Goal: Information Seeking & Learning: Learn about a topic

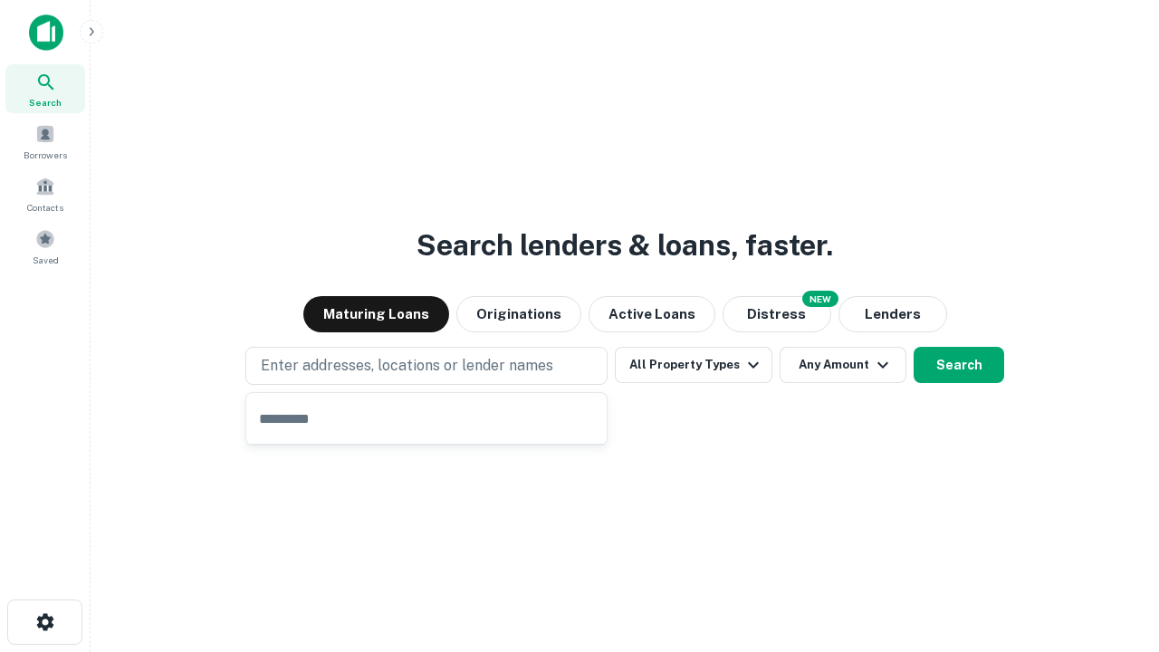
type input "**********"
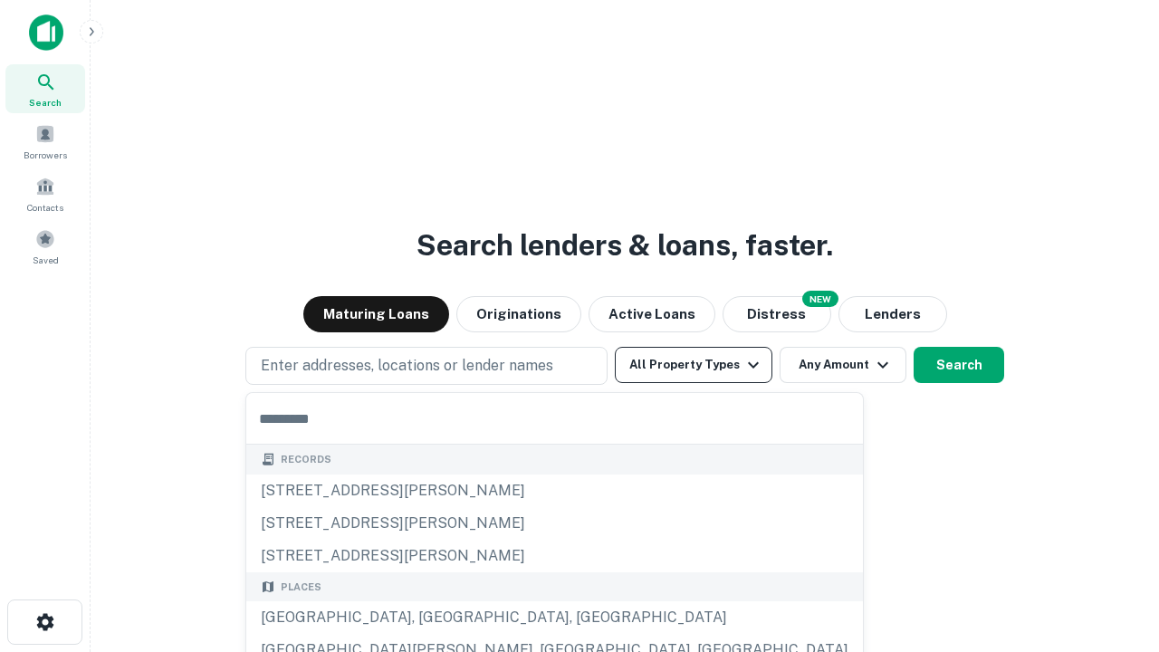
click at [693, 365] on button "All Property Types" at bounding box center [694, 365] width 158 height 36
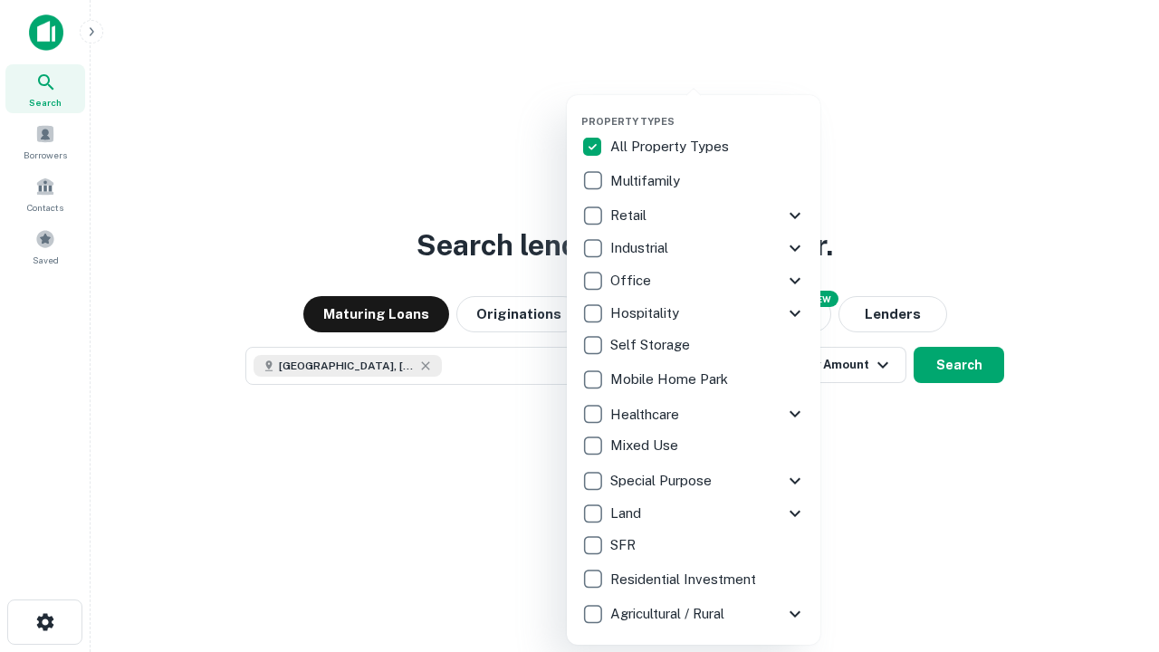
click at [708, 110] on button "button" at bounding box center [707, 110] width 253 height 1
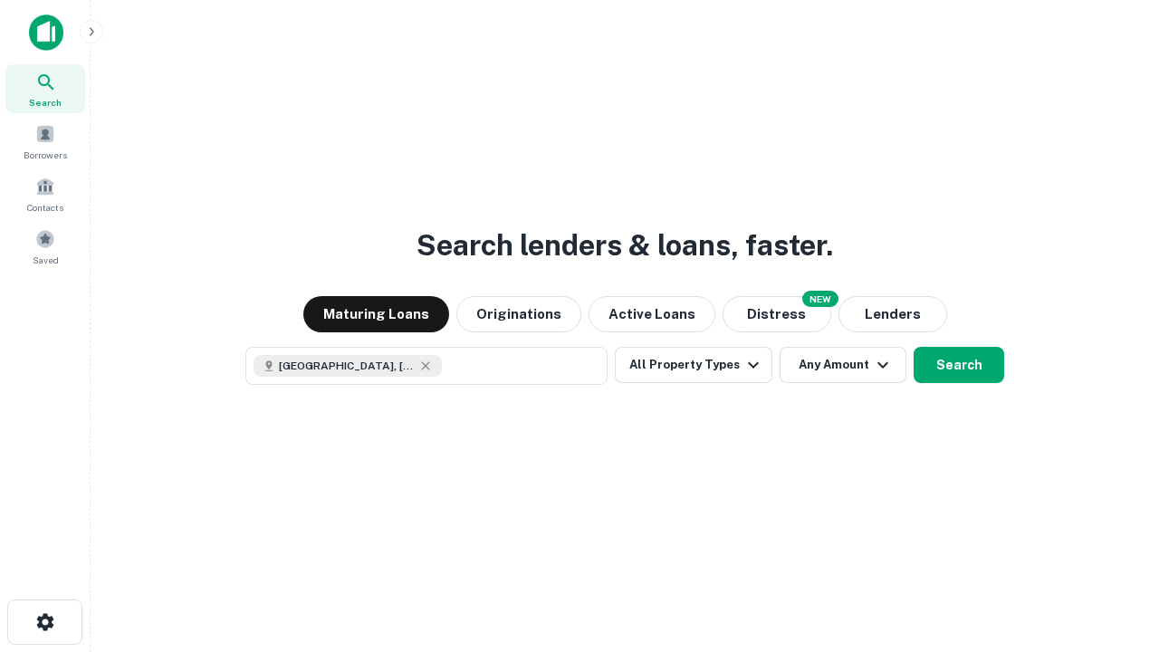
scroll to position [29, 0]
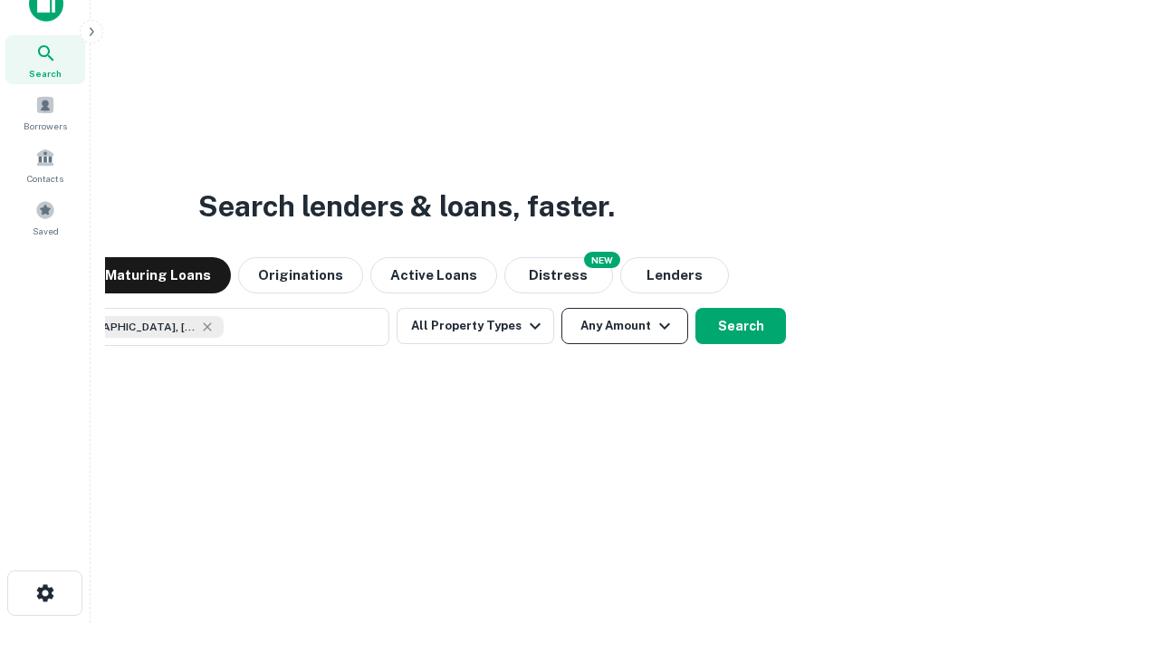
click at [561, 308] on button "Any Amount" at bounding box center [624, 326] width 127 height 36
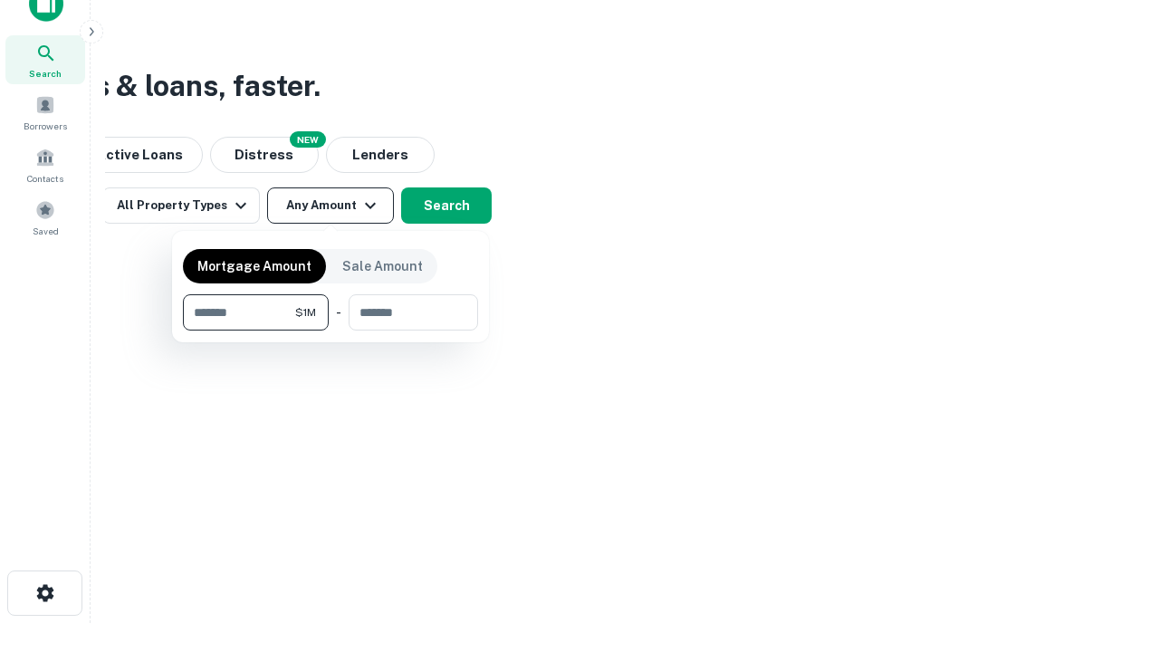
type input "*******"
click at [330, 330] on button "button" at bounding box center [330, 330] width 295 height 1
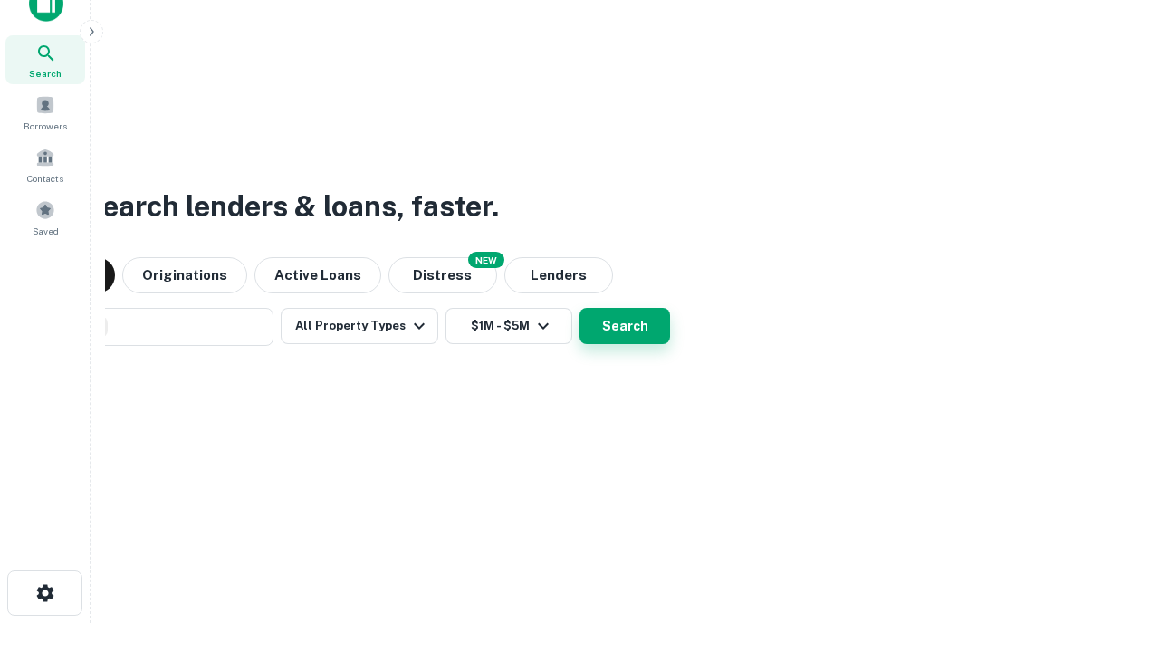
click at [579, 308] on button "Search" at bounding box center [624, 326] width 91 height 36
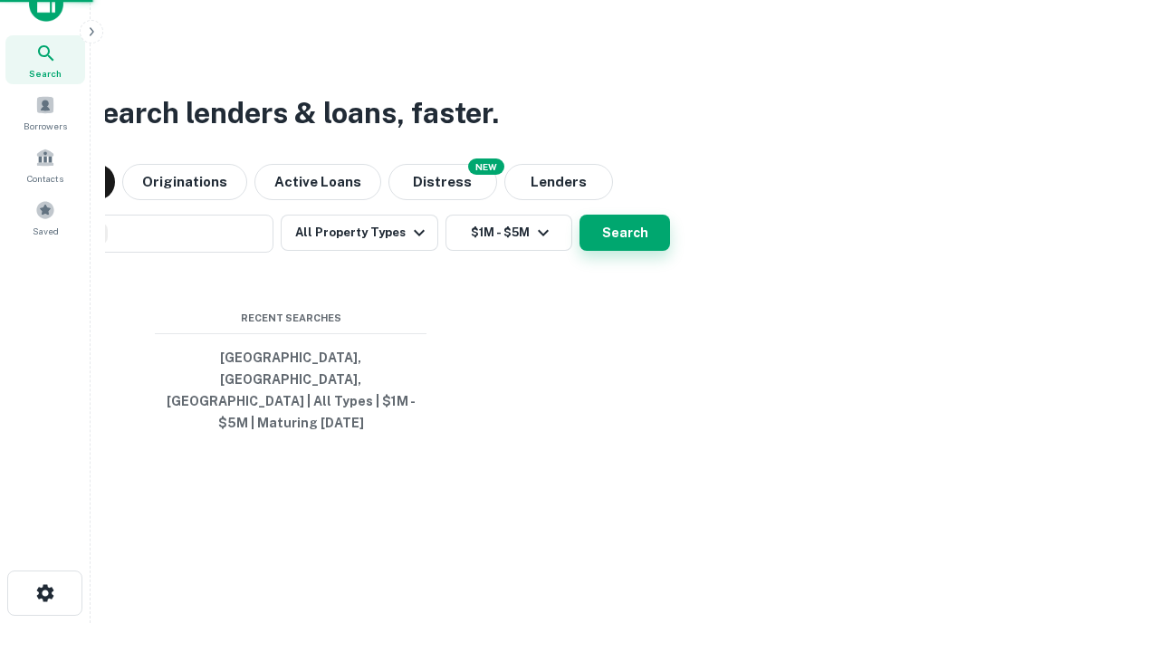
scroll to position [59, 512]
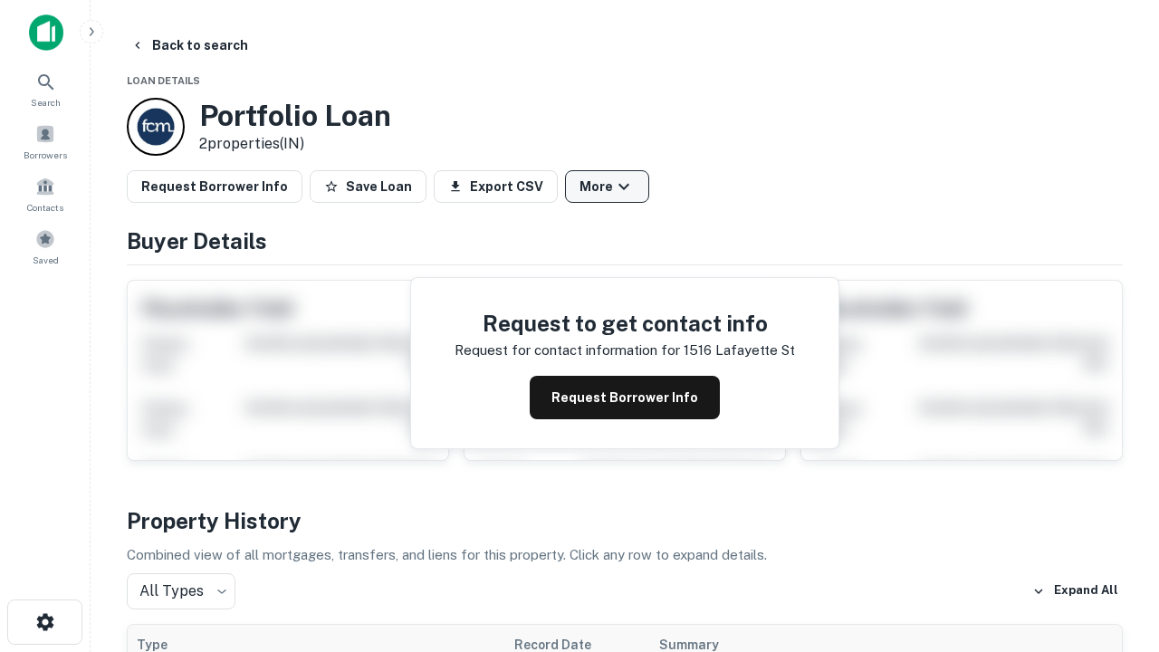
click at [607, 186] on button "More" at bounding box center [607, 186] width 84 height 33
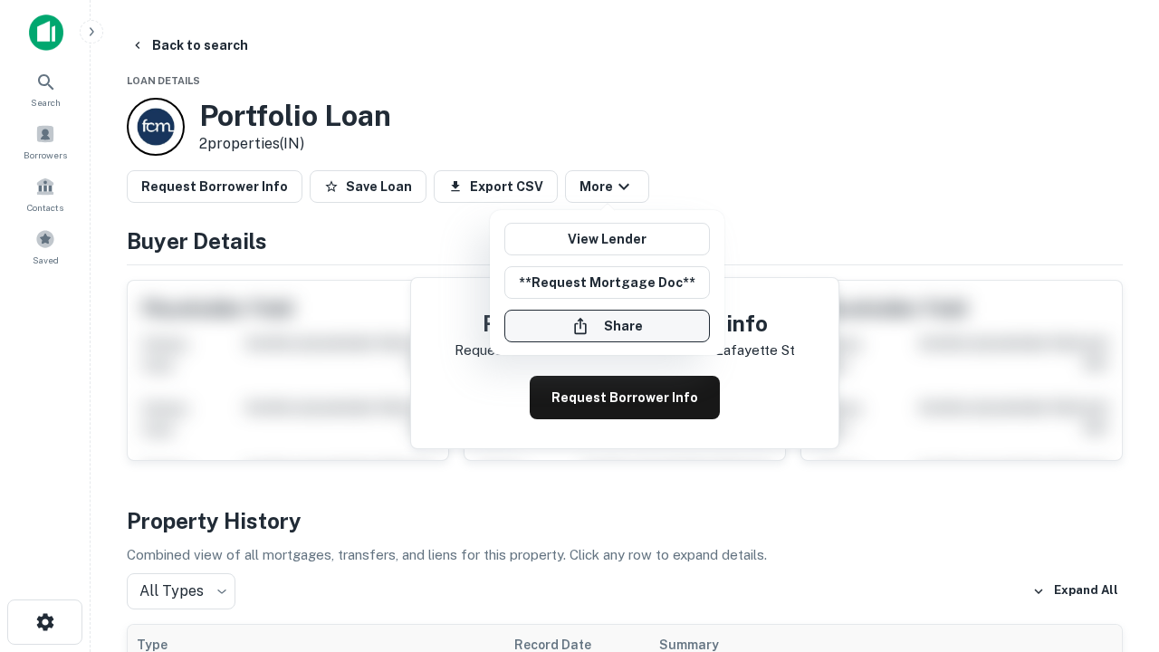
click at [607, 326] on button "Share" at bounding box center [607, 326] width 206 height 33
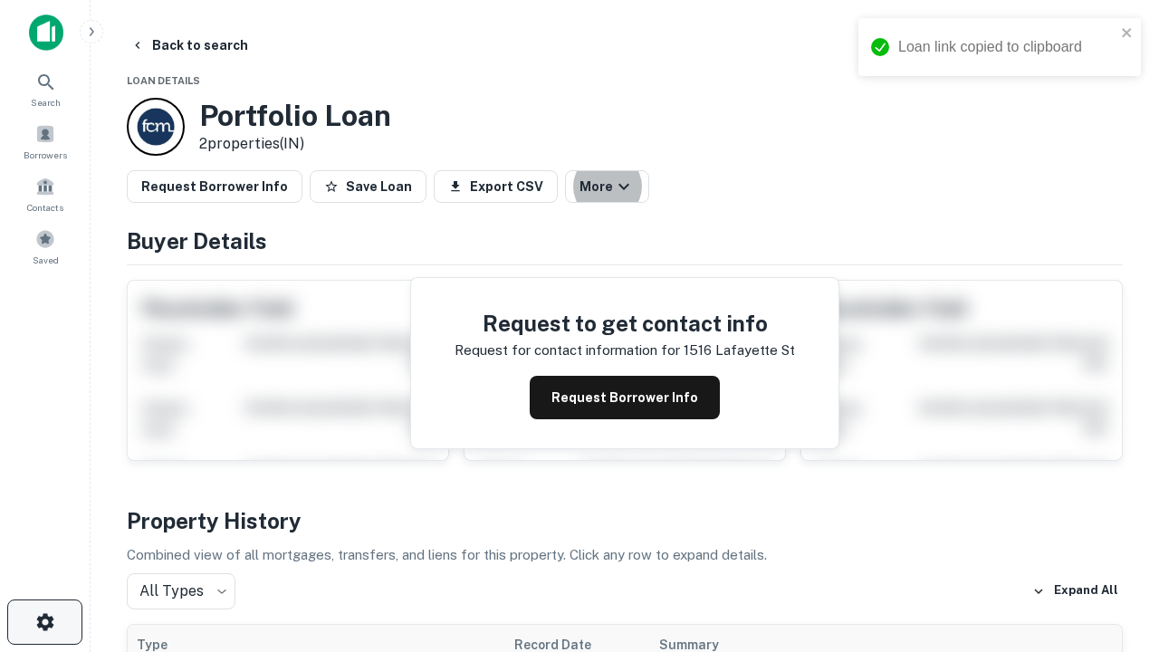
click at [44, 622] on icon "button" at bounding box center [45, 622] width 22 height 22
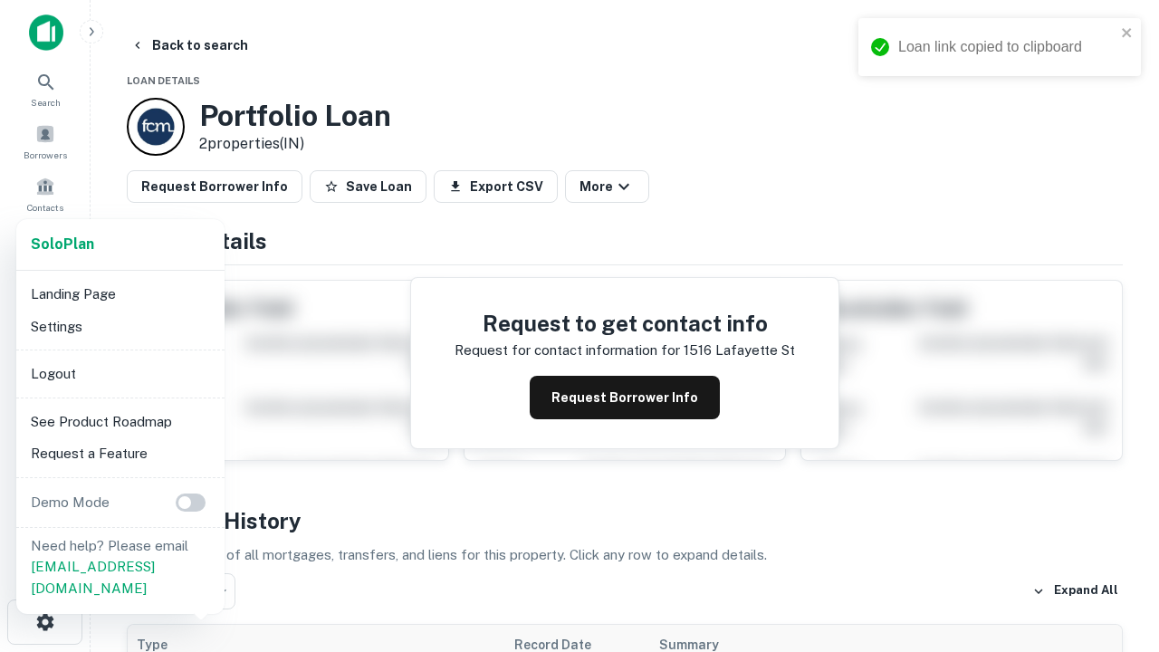
click at [120, 373] on li "Logout" at bounding box center [121, 374] width 194 height 33
